Goal: Obtain resource: Download file/media

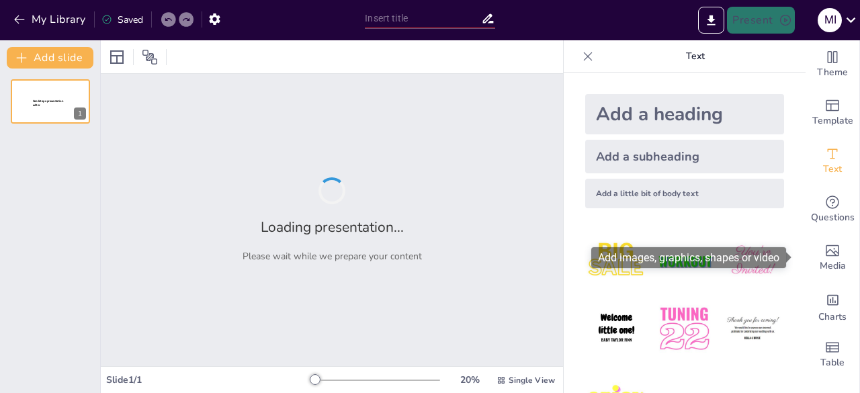
type input "Memahami Dinamika Metapopulasi untuk Konservasi Efektif"
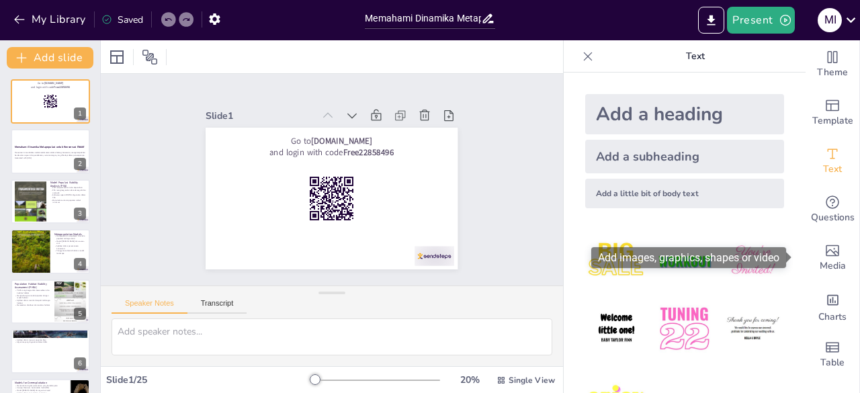
checkbox input "true"
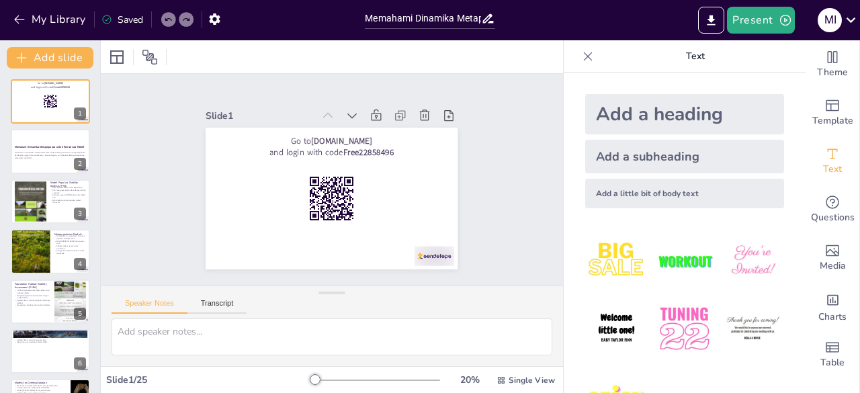
checkbox input "true"
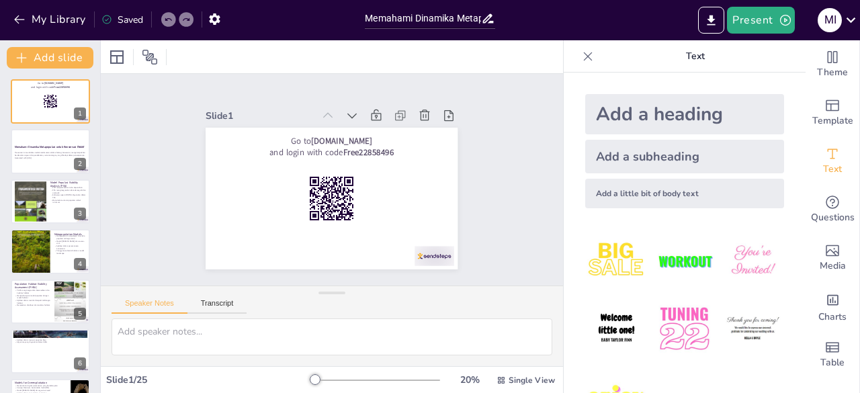
checkbox input "true"
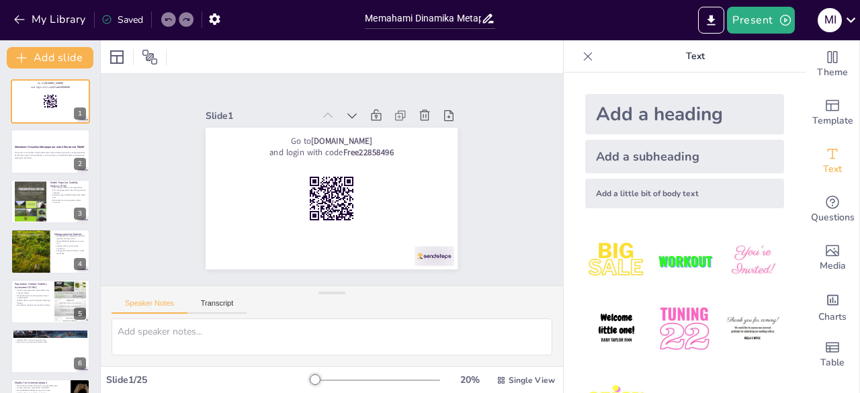
checkbox input "true"
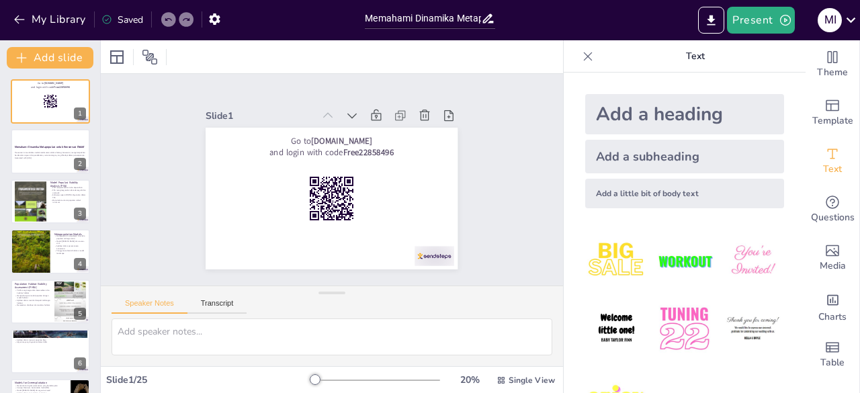
checkbox input "true"
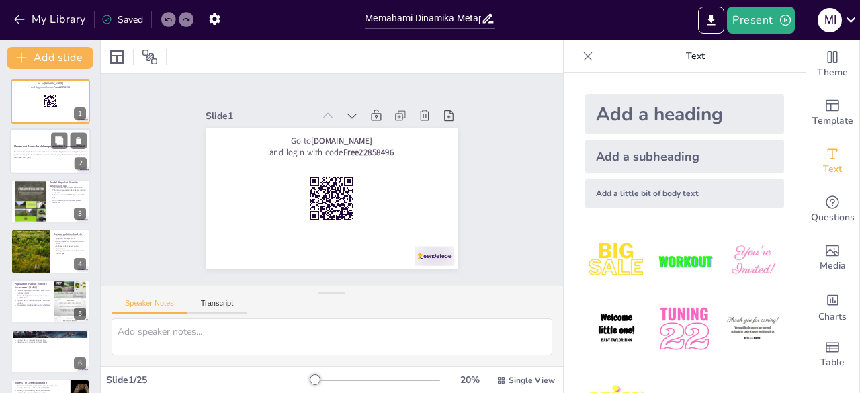
checkbox input "true"
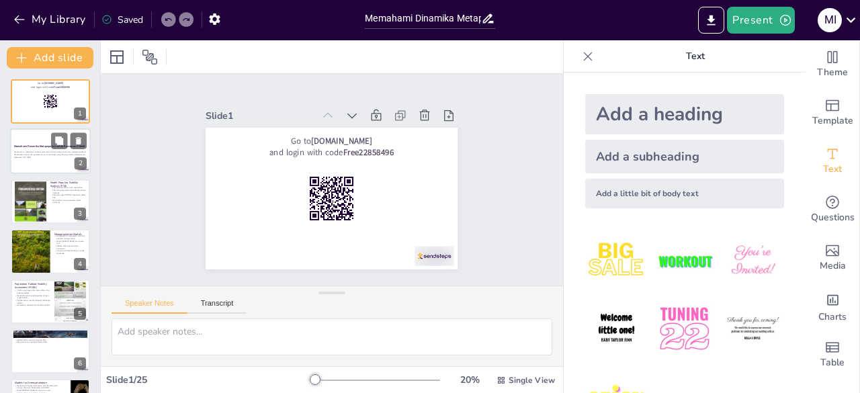
click at [28, 163] on div at bounding box center [50, 152] width 81 height 46
checkbox input "true"
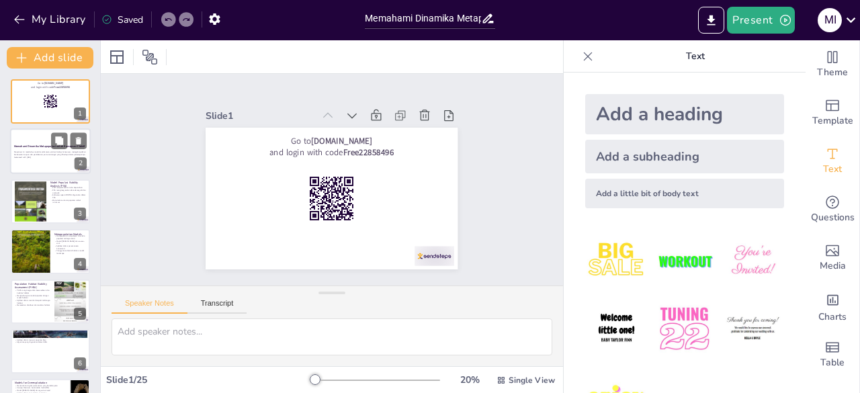
checkbox input "true"
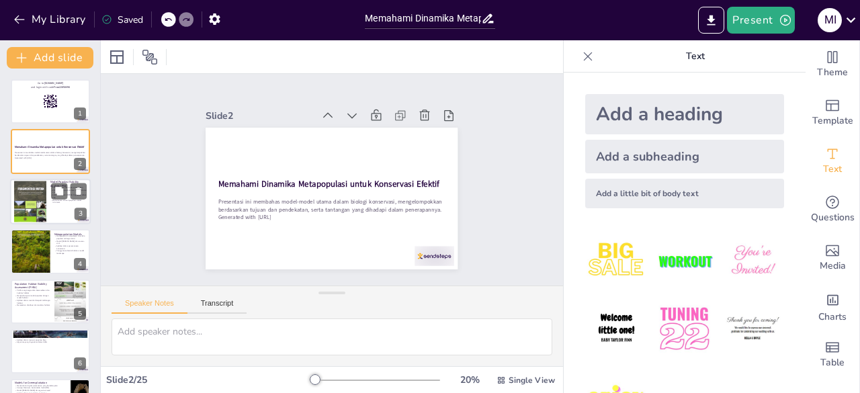
checkbox input "true"
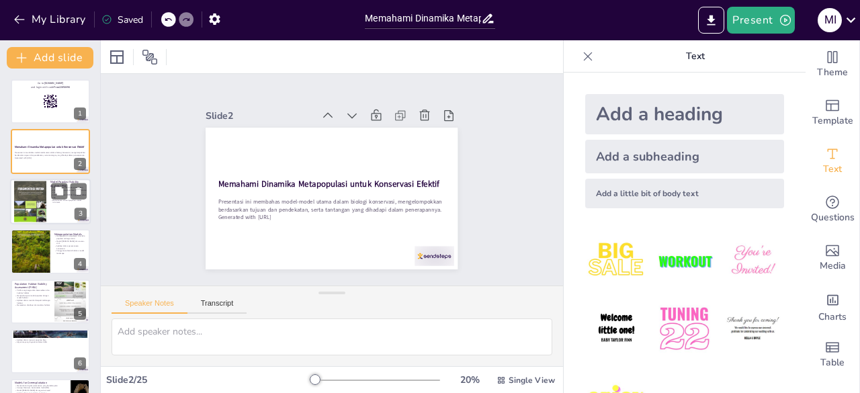
checkbox input "true"
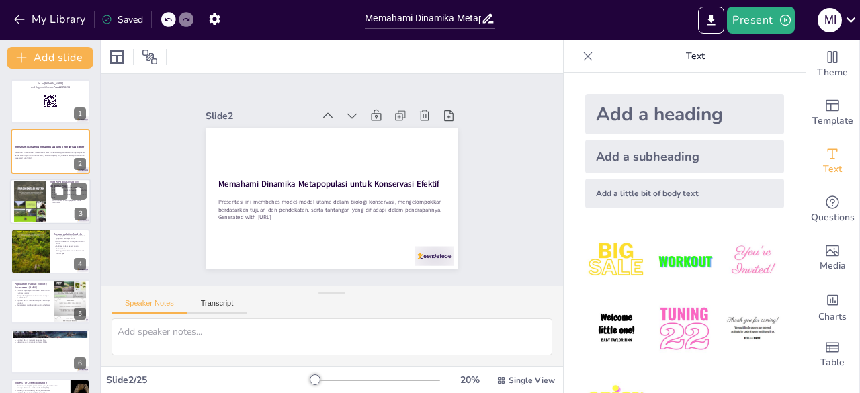
click at [32, 204] on div at bounding box center [30, 201] width 32 height 43
type textarea "PVA adalah alat yang penting dalam memahami risiko kepunahan populasi. Dengan m…"
checkbox input "true"
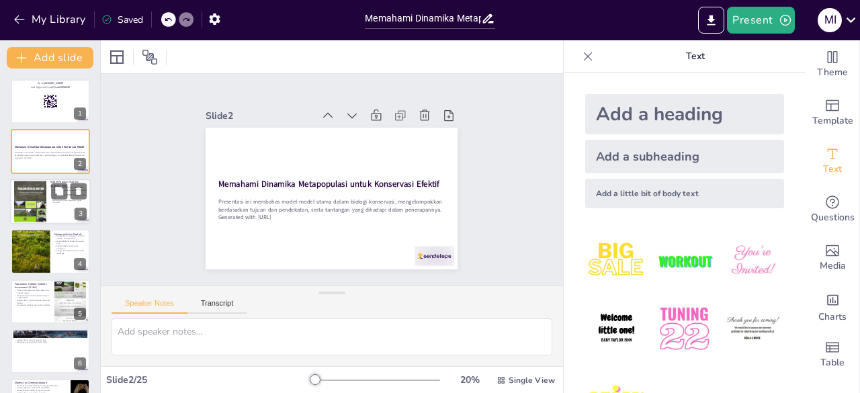
checkbox input "true"
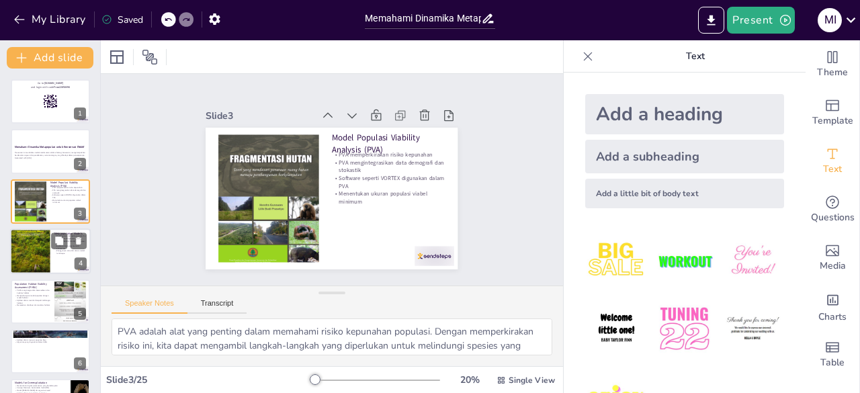
checkbox input "true"
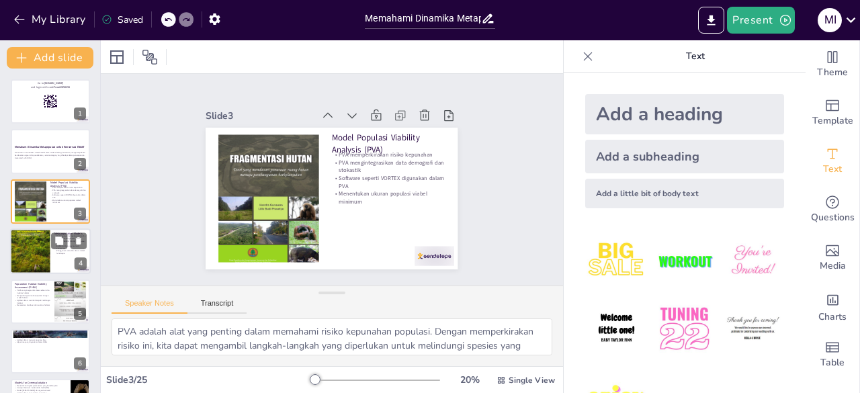
checkbox input "true"
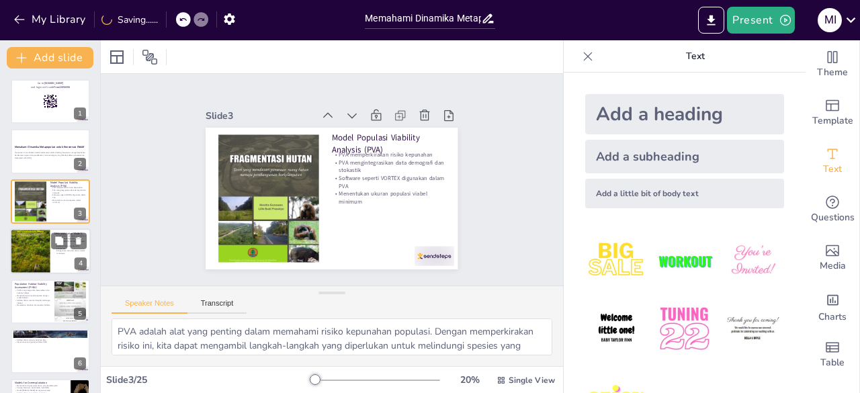
click at [34, 237] on div at bounding box center [30, 251] width 40 height 57
type textarea "Memahami dinamika populasi terfragmentasi adalah kunci untuk merancang strategi…"
checkbox input "true"
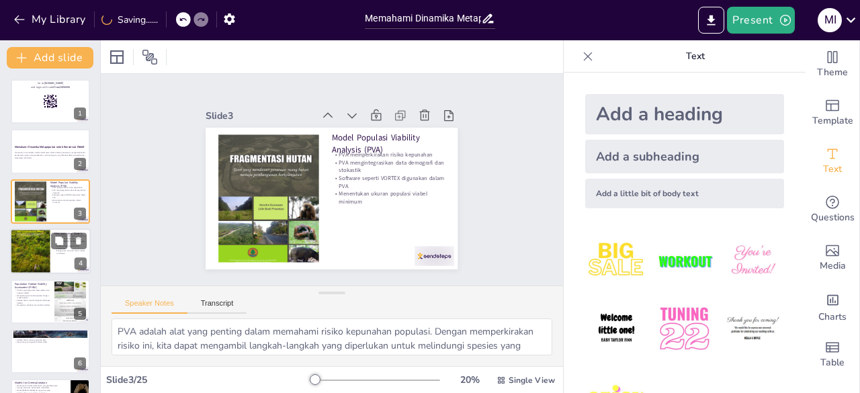
checkbox input "true"
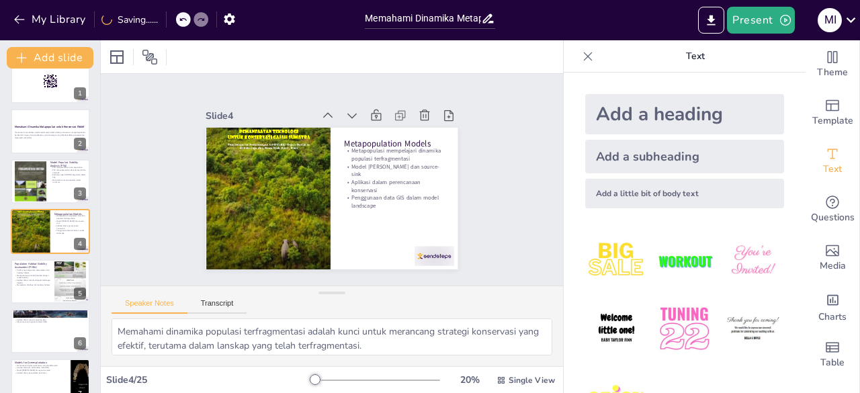
checkbox input "true"
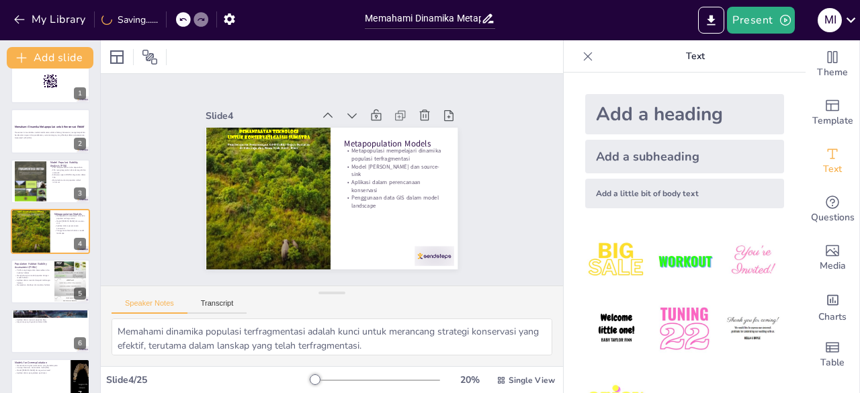
checkbox input "true"
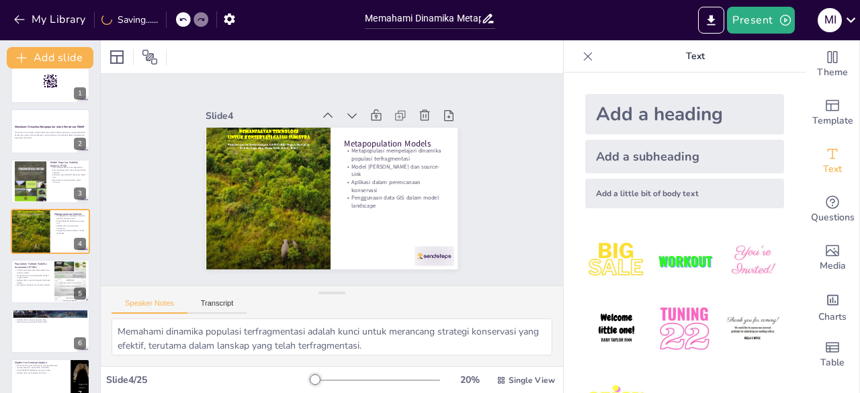
checkbox input "true"
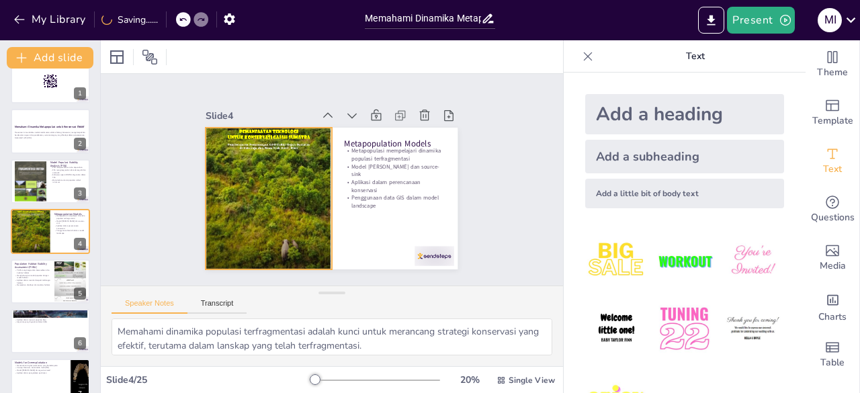
checkbox input "true"
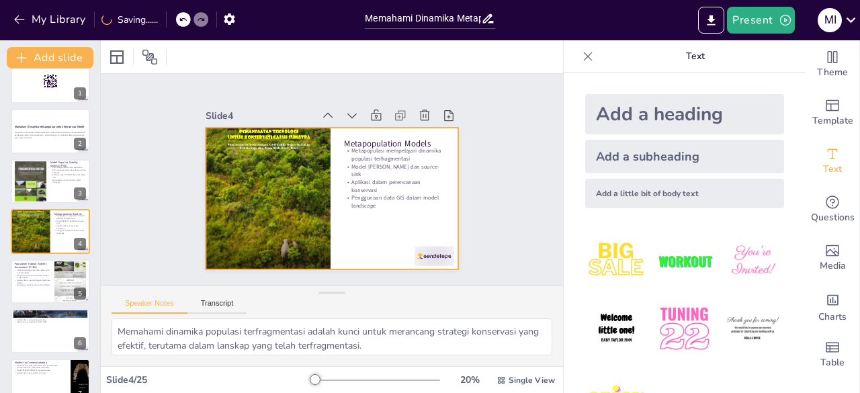
checkbox input "true"
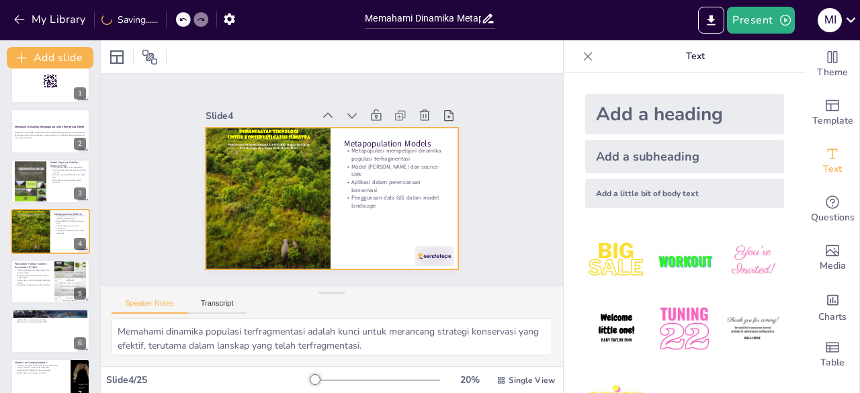
checkbox input "true"
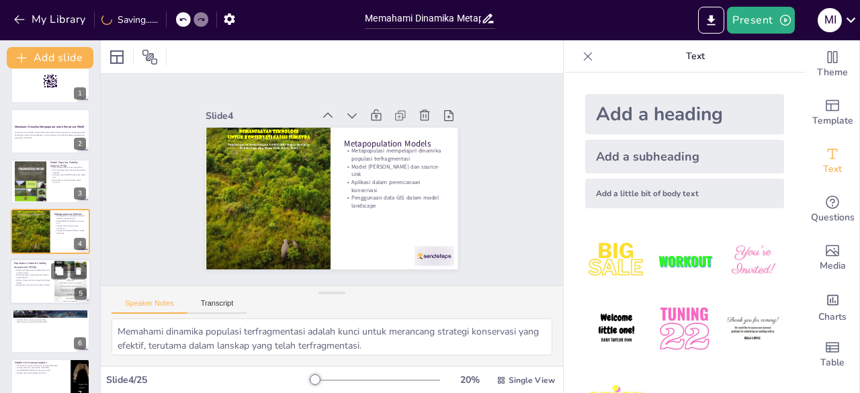
checkbox input "true"
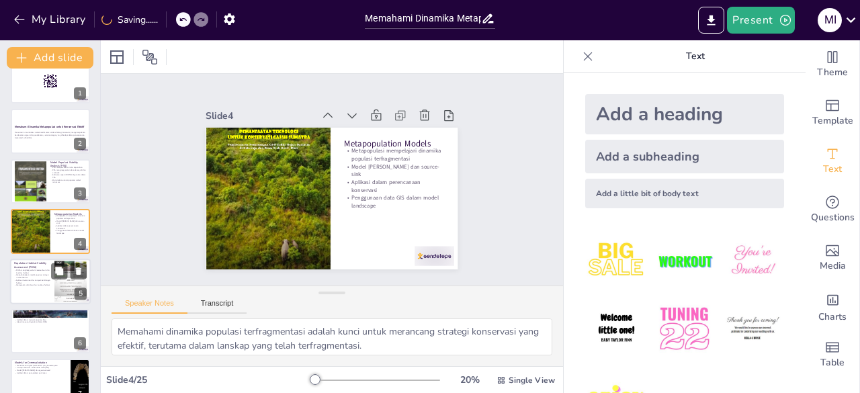
checkbox input "true"
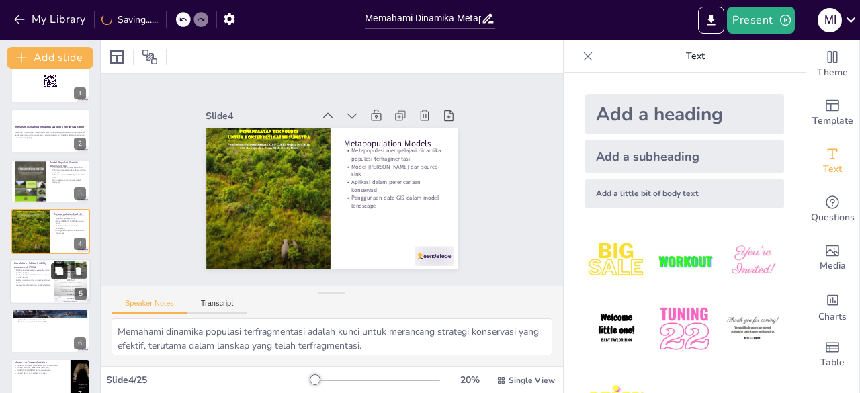
checkbox input "true"
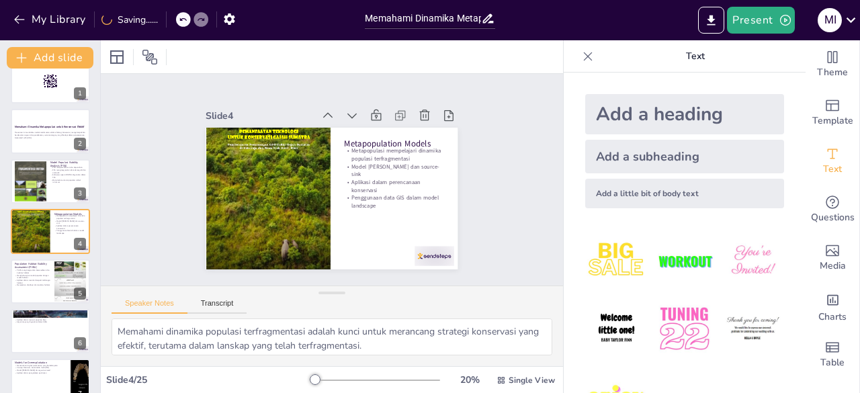
checkbox input "true"
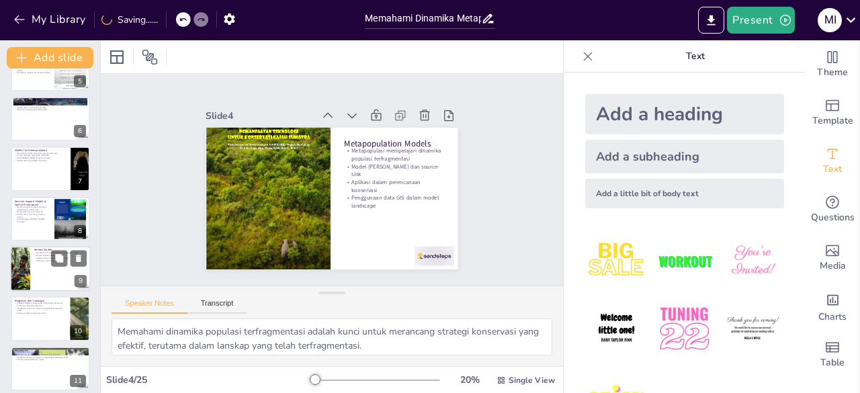
checkbox input "true"
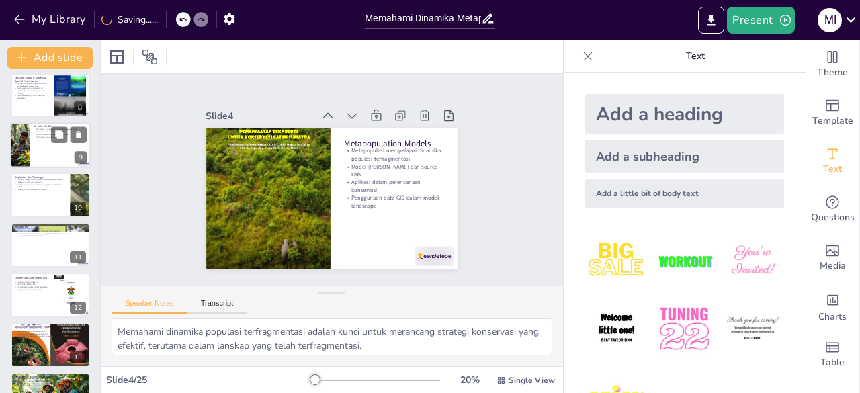
checkbox input "true"
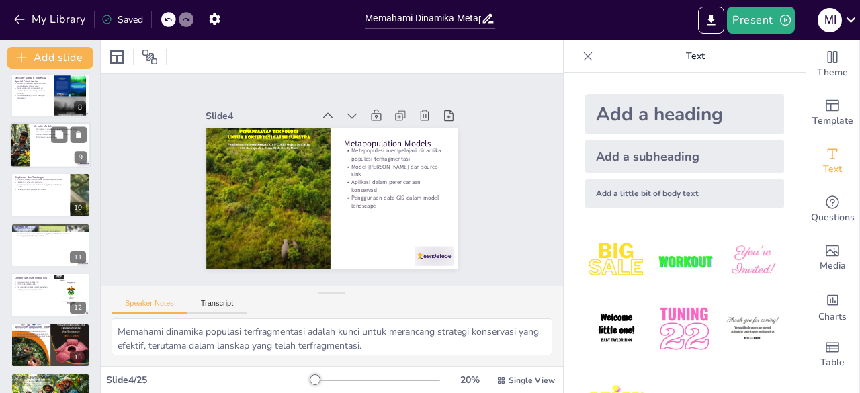
checkbox input "true"
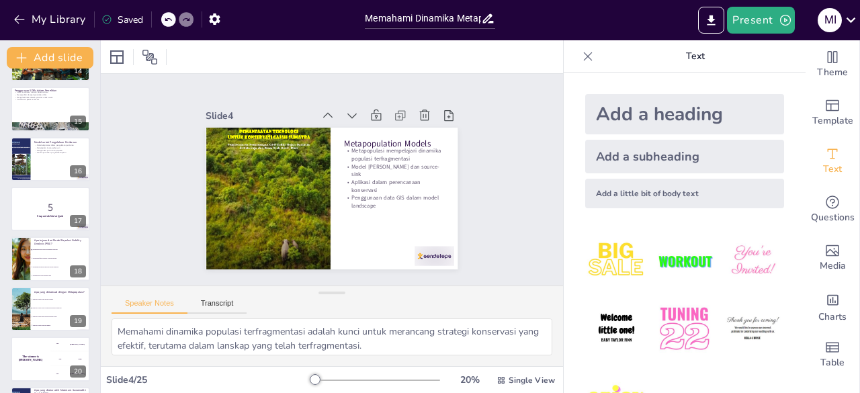
checkbox input "true"
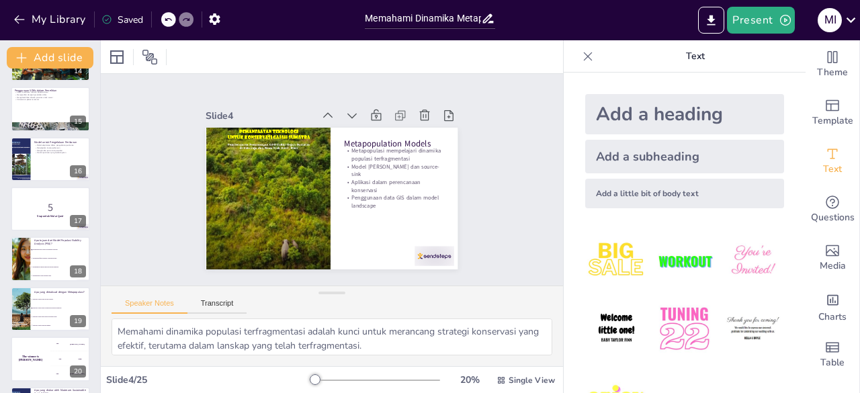
checkbox input "true"
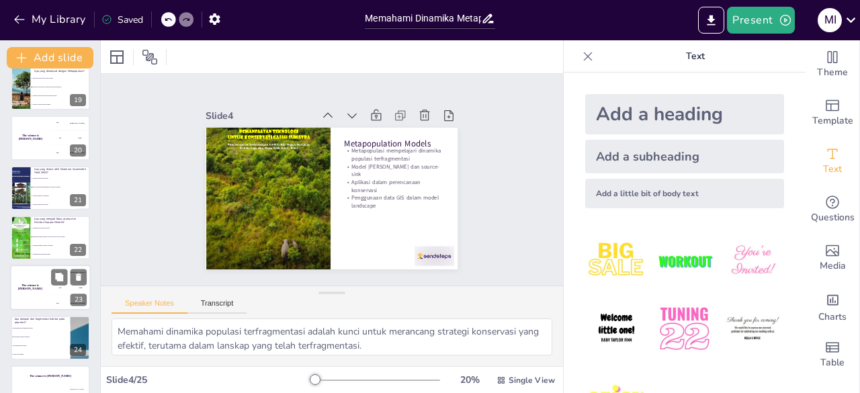
checkbox input "true"
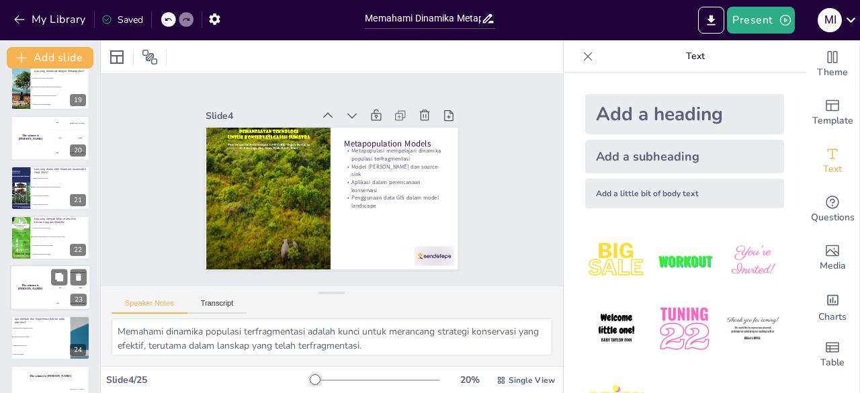
scroll to position [940, 0]
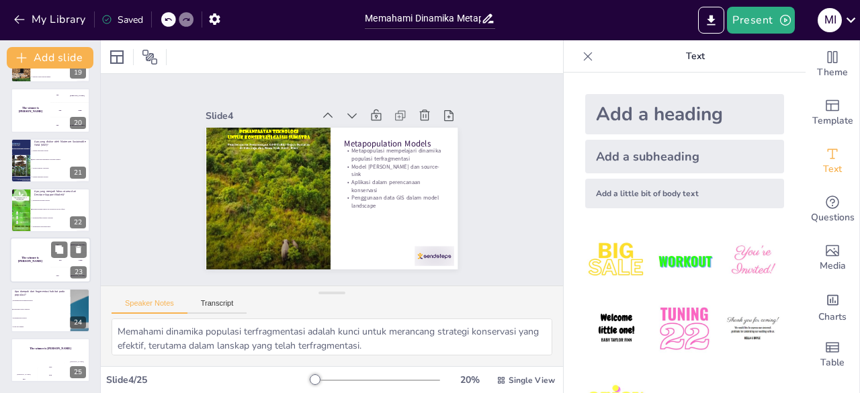
checkbox input "true"
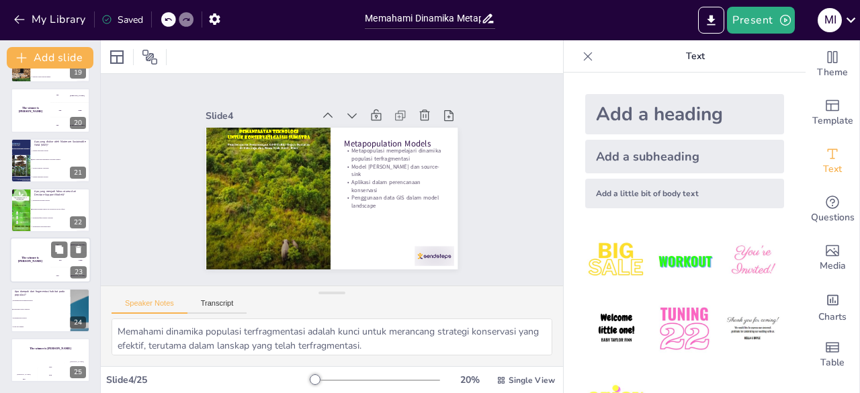
checkbox input "true"
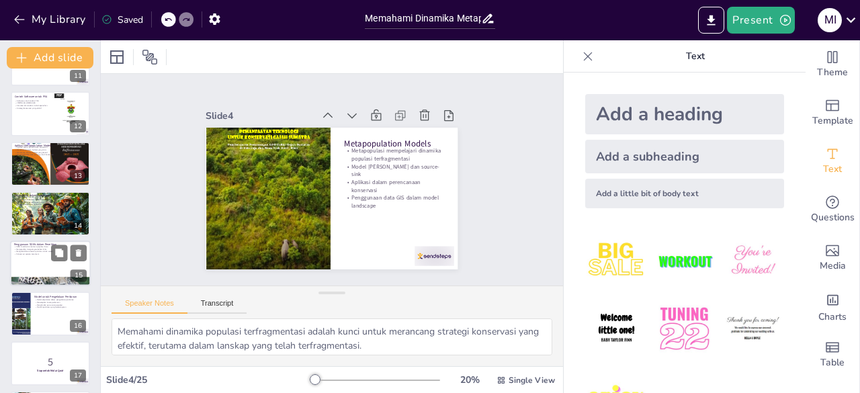
checkbox input "true"
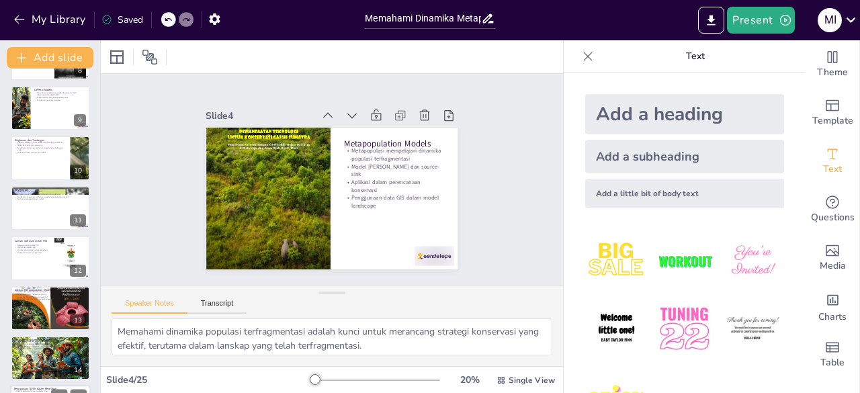
checkbox input "true"
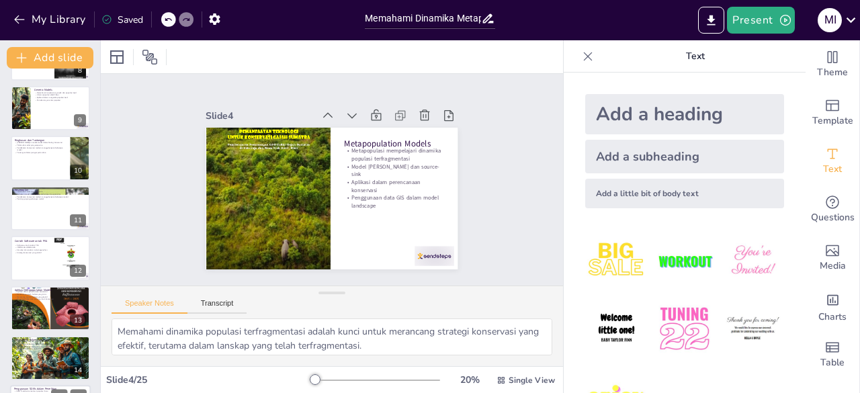
scroll to position [103, 0]
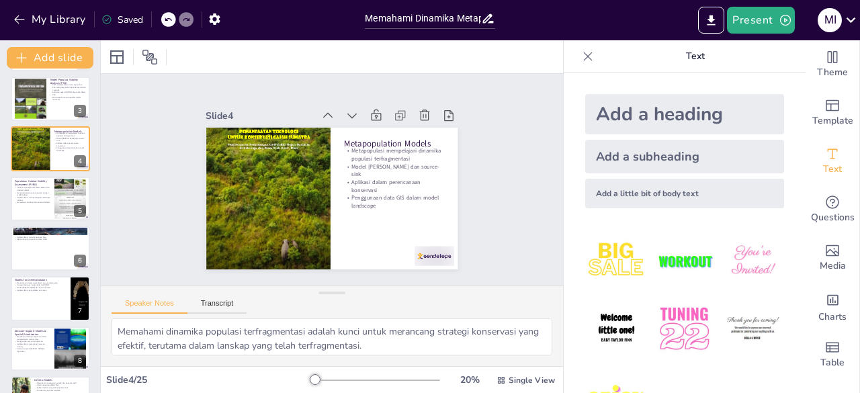
checkbox input "true"
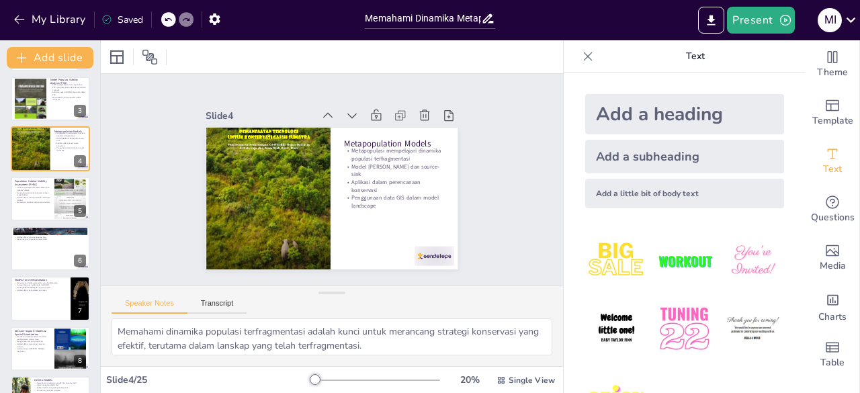
checkbox input "true"
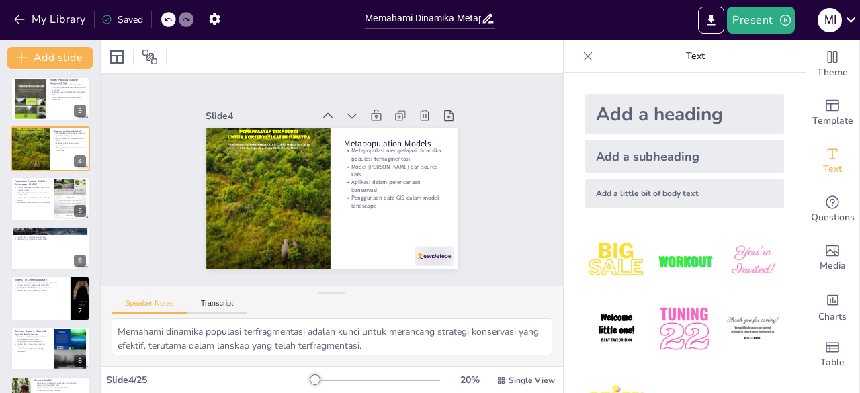
checkbox input "true"
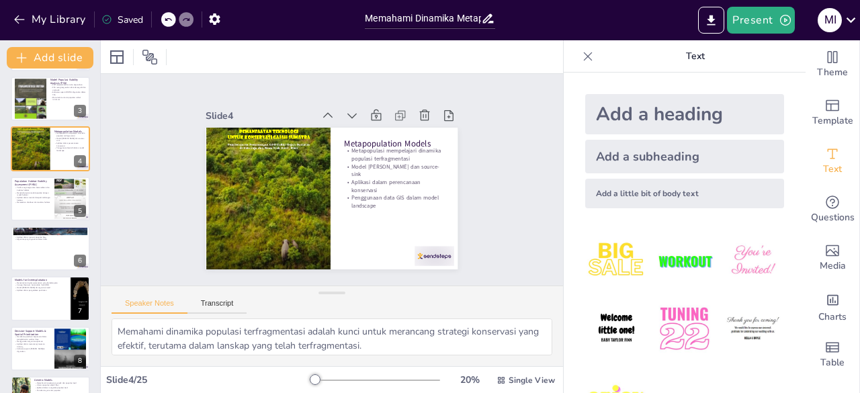
scroll to position [0, 0]
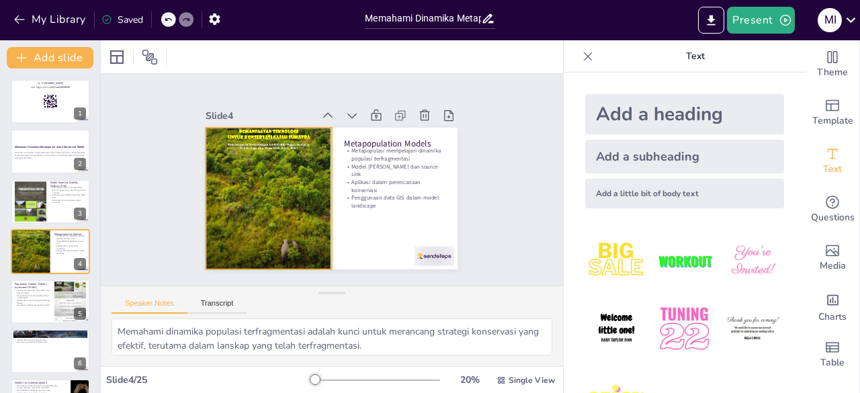
checkbox input "true"
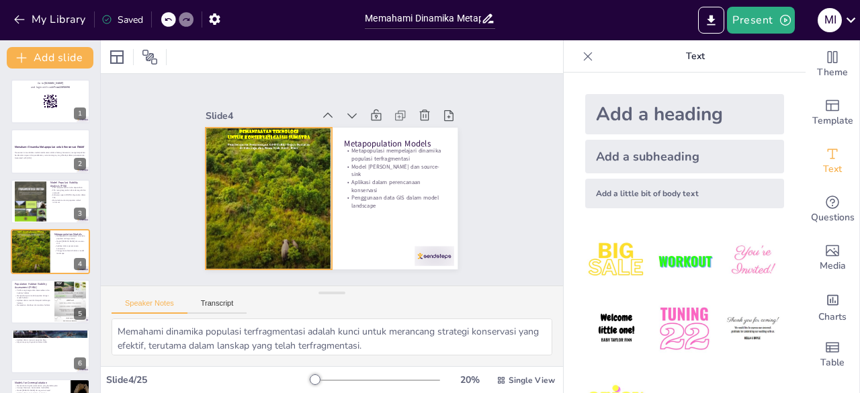
checkbox input "true"
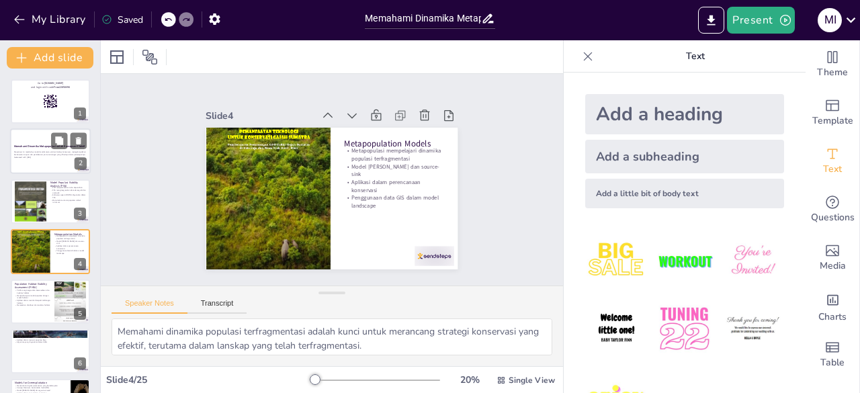
checkbox input "true"
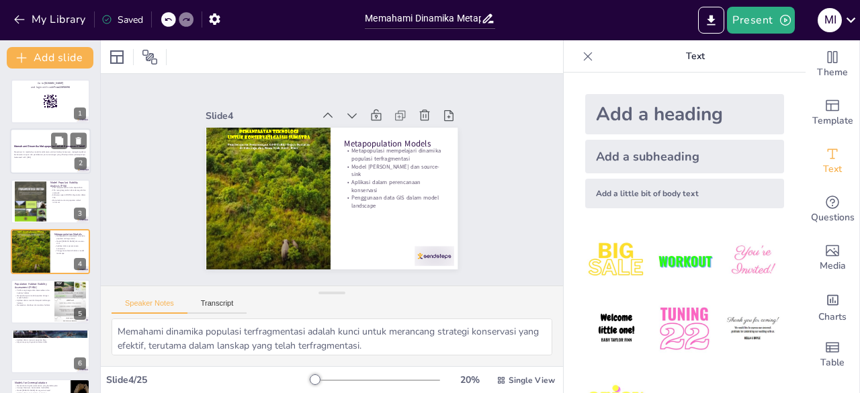
checkbox input "true"
click at [709, 22] on icon "Export to PowerPoint" at bounding box center [711, 20] width 14 height 14
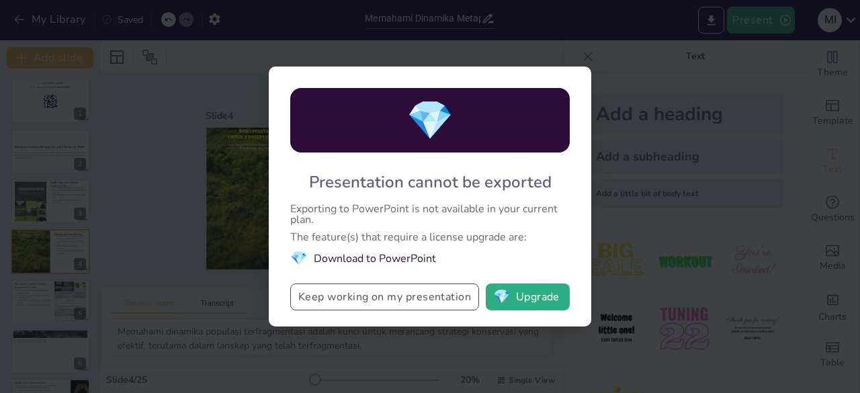
click at [411, 298] on button "Keep working on my presentation" at bounding box center [384, 296] width 189 height 27
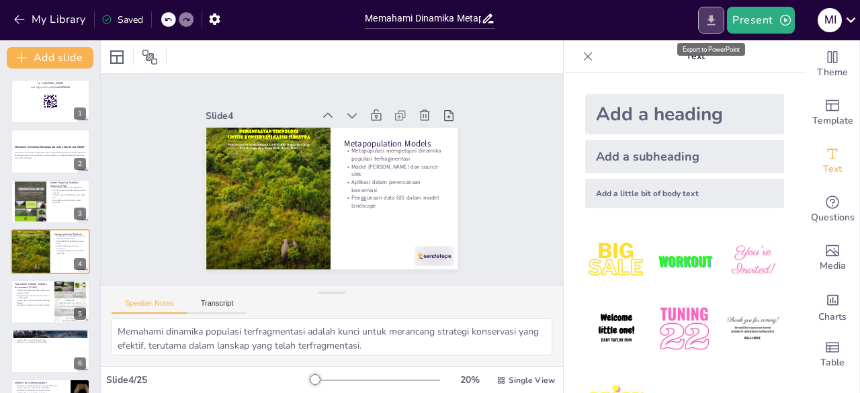
click at [716, 22] on icon "Export to PowerPoint" at bounding box center [711, 20] width 14 height 14
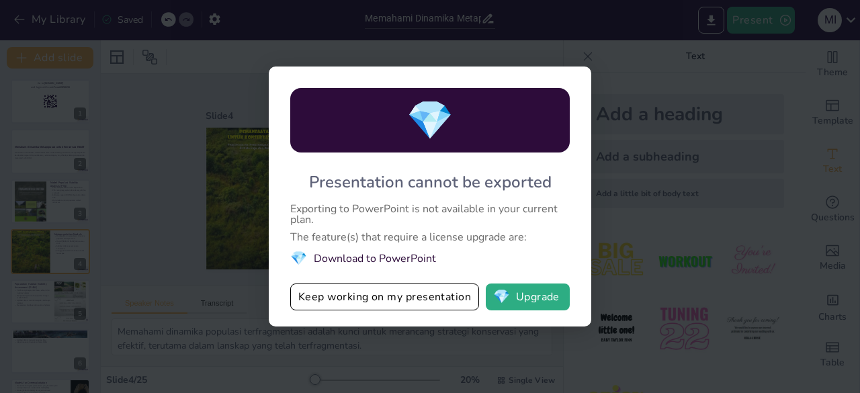
click at [353, 254] on li "💎 Download to PowerPoint" at bounding box center [429, 258] width 279 height 18
click at [352, 255] on li "💎 Download to PowerPoint" at bounding box center [429, 258] width 279 height 18
click at [351, 259] on li "💎 Download to PowerPoint" at bounding box center [429, 258] width 279 height 18
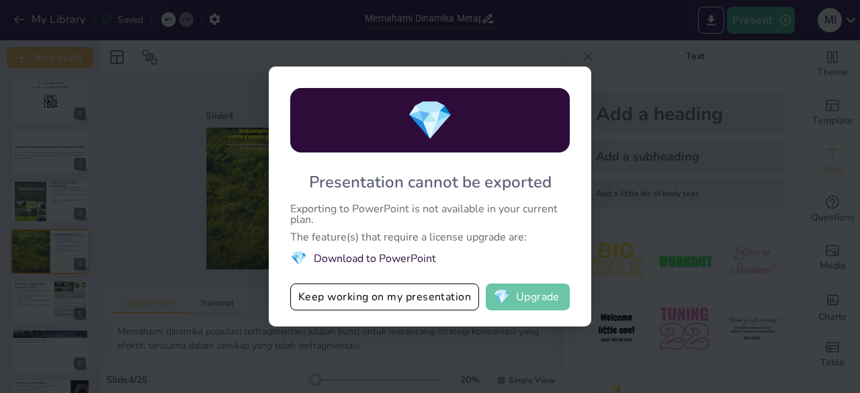
click at [544, 302] on button "💎 Upgrade" at bounding box center [528, 296] width 84 height 27
